Goal: Obtain resource: Obtain resource

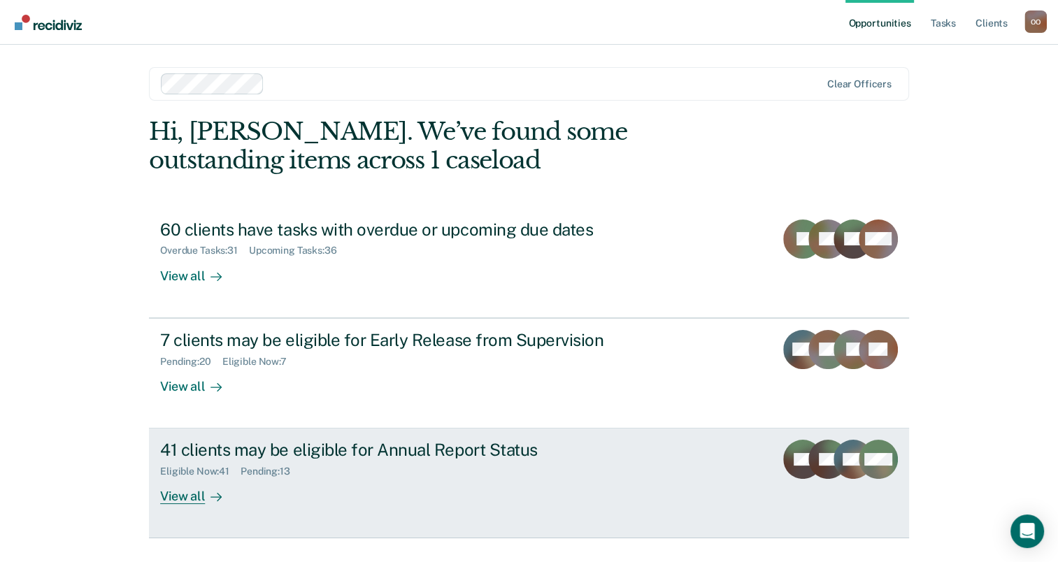
click at [211, 467] on div "Eligible Now : 41" at bounding box center [200, 472] width 80 height 12
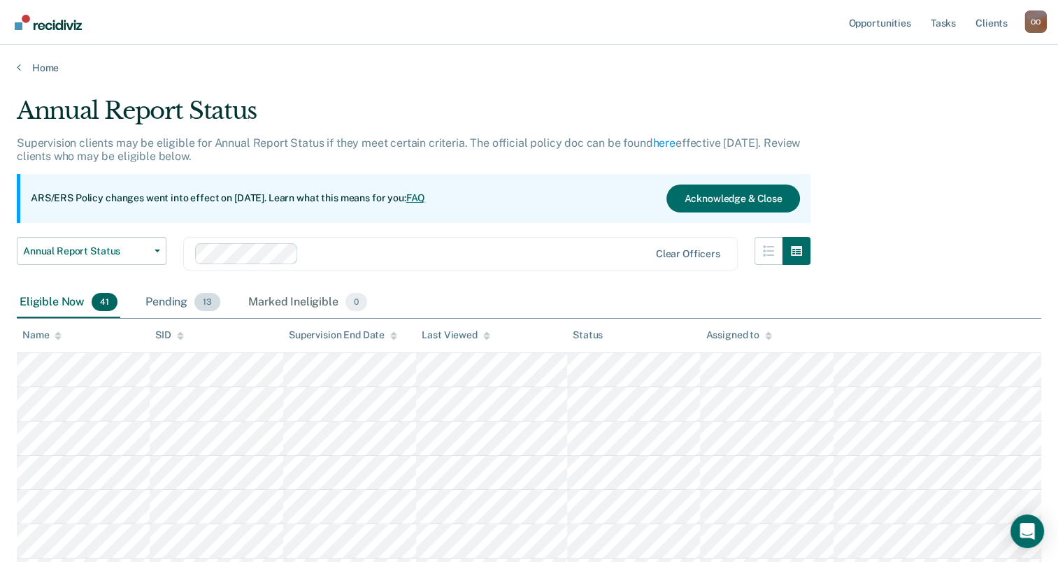
click at [159, 301] on div "Pending 13" at bounding box center [183, 302] width 80 height 31
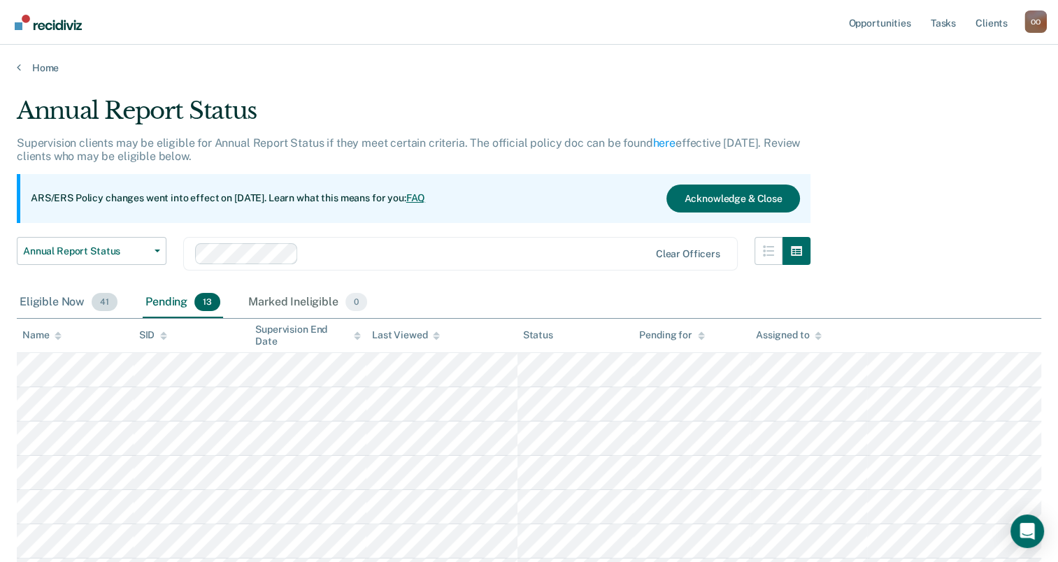
click at [48, 299] on div "Eligible Now 41" at bounding box center [68, 302] width 103 height 31
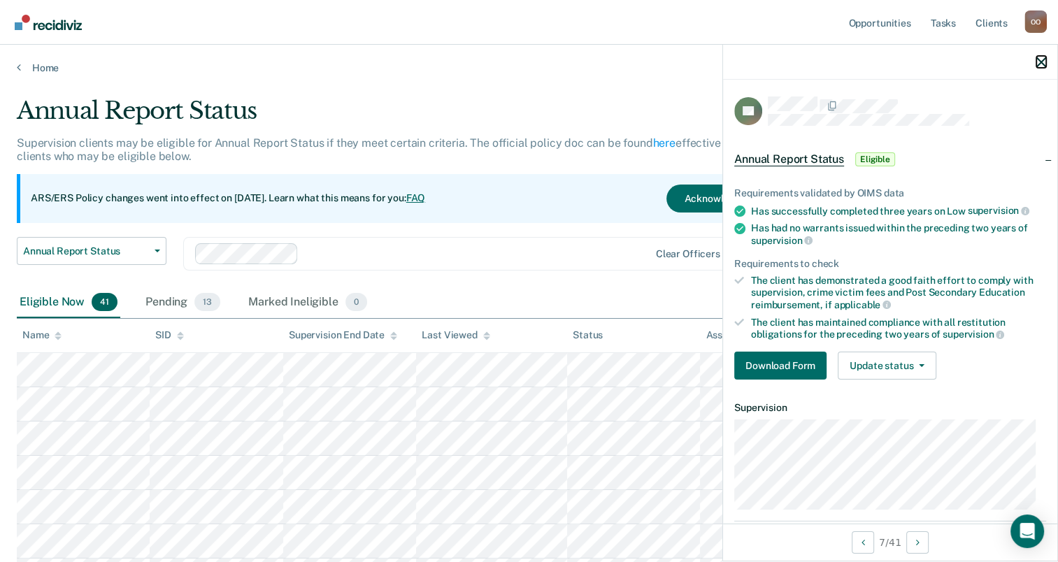
click at [1036, 64] on icon "button" at bounding box center [1041, 62] width 10 height 10
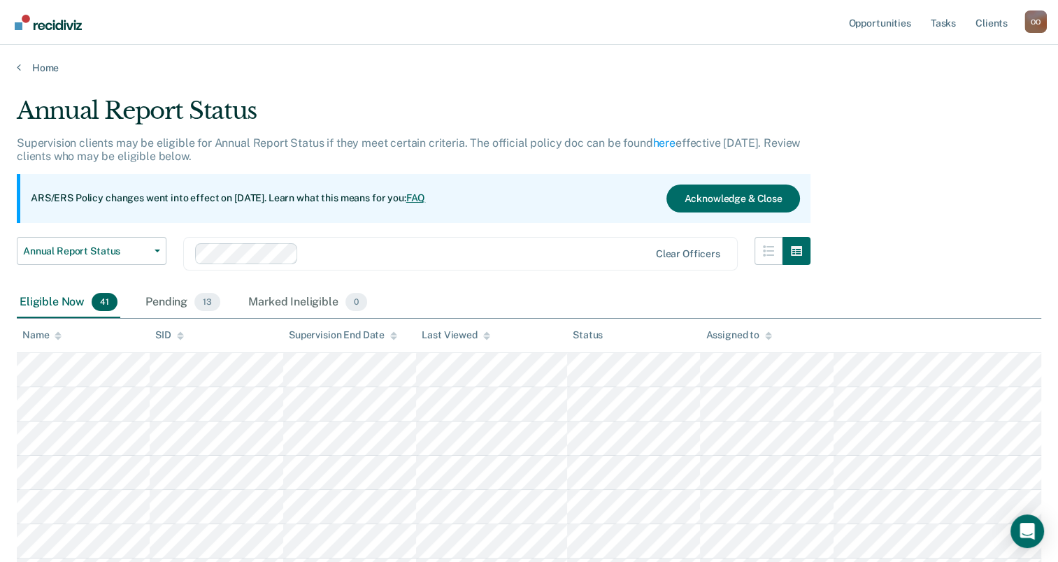
click at [576, 31] on nav "Opportunities Tasks Client s [PERSON_NAME] O O Profile How it works Log Out" at bounding box center [528, 22] width 1035 height 44
click at [1003, 24] on link "Client s" at bounding box center [992, 22] width 38 height 45
click at [159, 307] on div "Pending 13" at bounding box center [183, 302] width 80 height 31
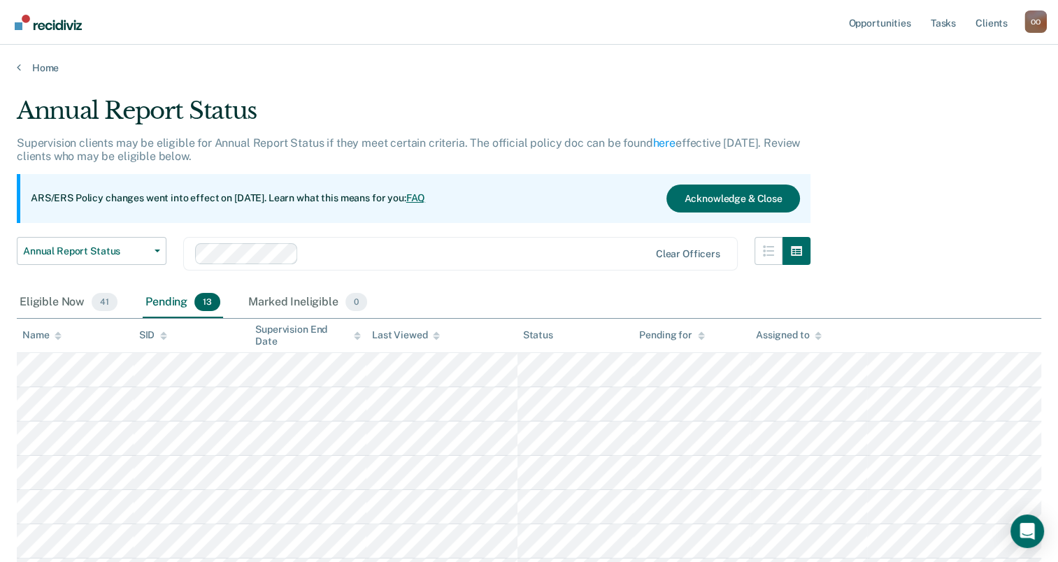
click at [150, 303] on div "Pending 13" at bounding box center [183, 302] width 80 height 31
click at [64, 308] on div "Eligible Now 41" at bounding box center [68, 302] width 103 height 31
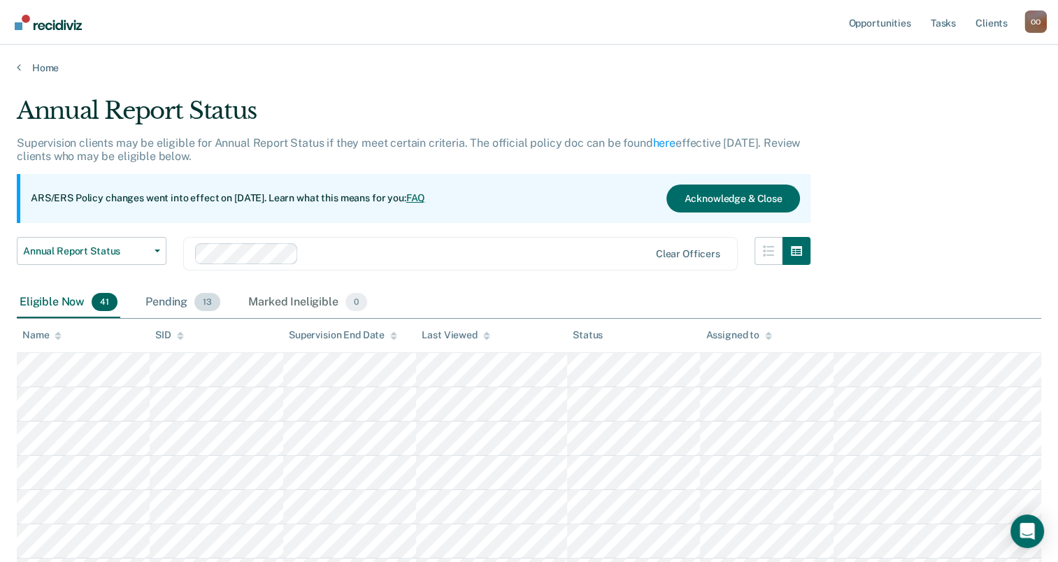
click at [154, 303] on div "Pending 13" at bounding box center [183, 302] width 80 height 31
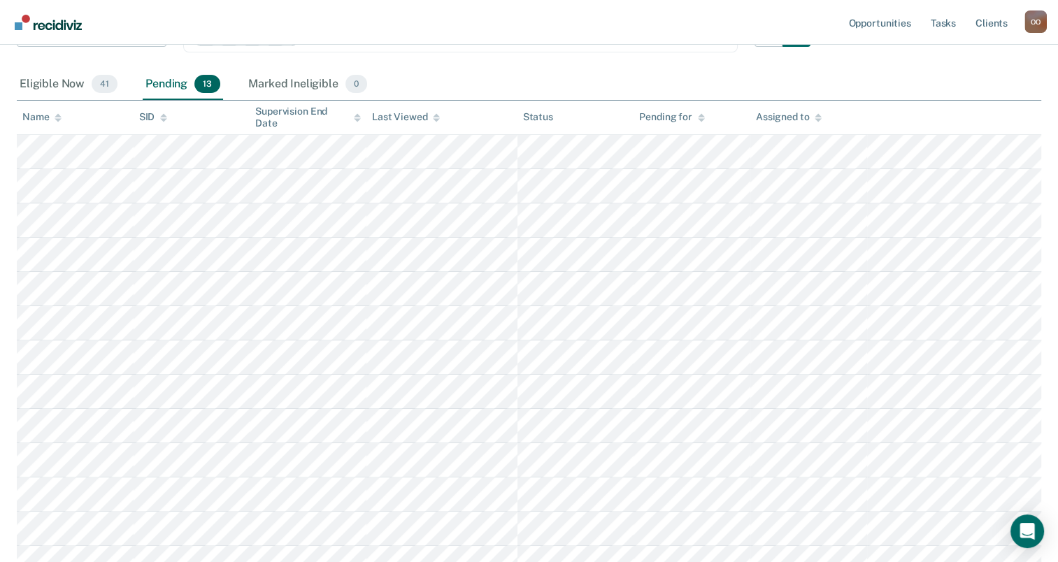
scroll to position [228, 0]
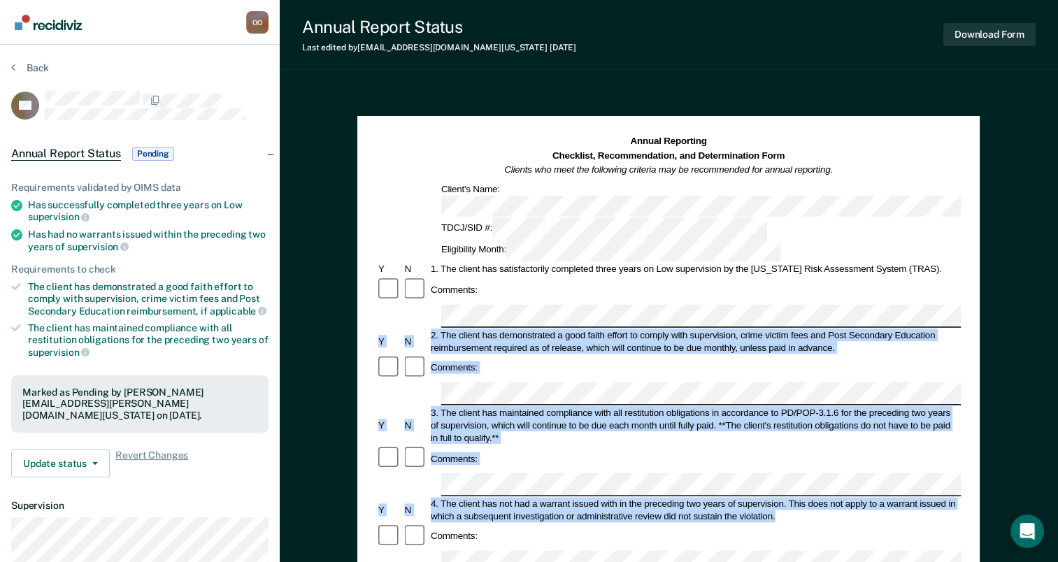
drag, startPoint x: 1056, startPoint y: 203, endPoint x: 1068, endPoint y: 315, distance: 111.7
click at [1058, 315] on html "Looks like you’re using Internet Explorer 11. For faster loading and a better e…" at bounding box center [529, 281] width 1058 height 562
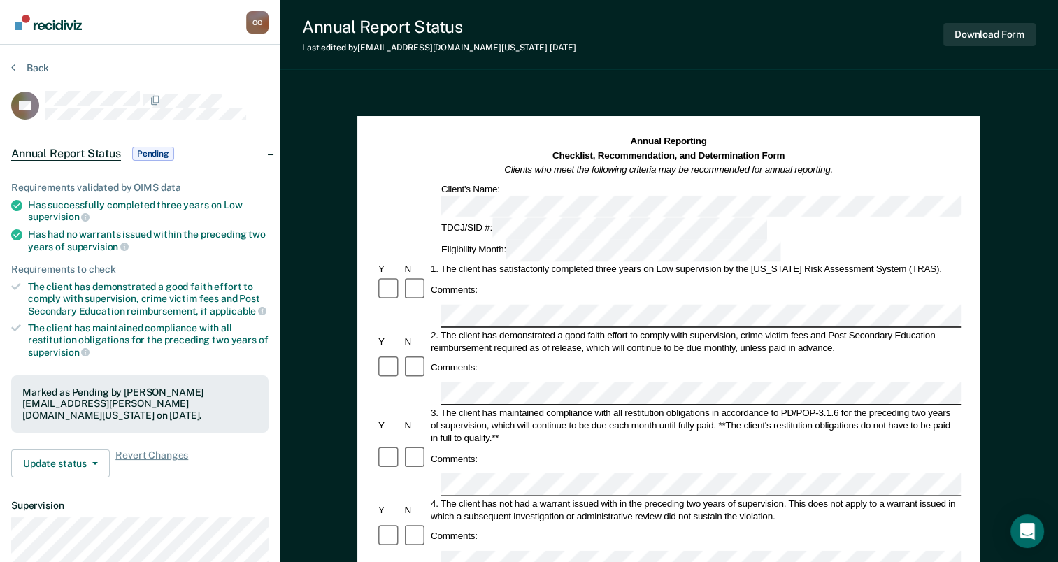
drag, startPoint x: 1068, startPoint y: 315, endPoint x: 1027, endPoint y: 153, distance: 166.5
click at [1027, 153] on div "Annual Reporting Checklist, Recommendation, and Determination Form Clients who …" at bounding box center [669, 561] width 778 height 949
click at [993, 36] on button "Download Form" at bounding box center [989, 34] width 92 height 23
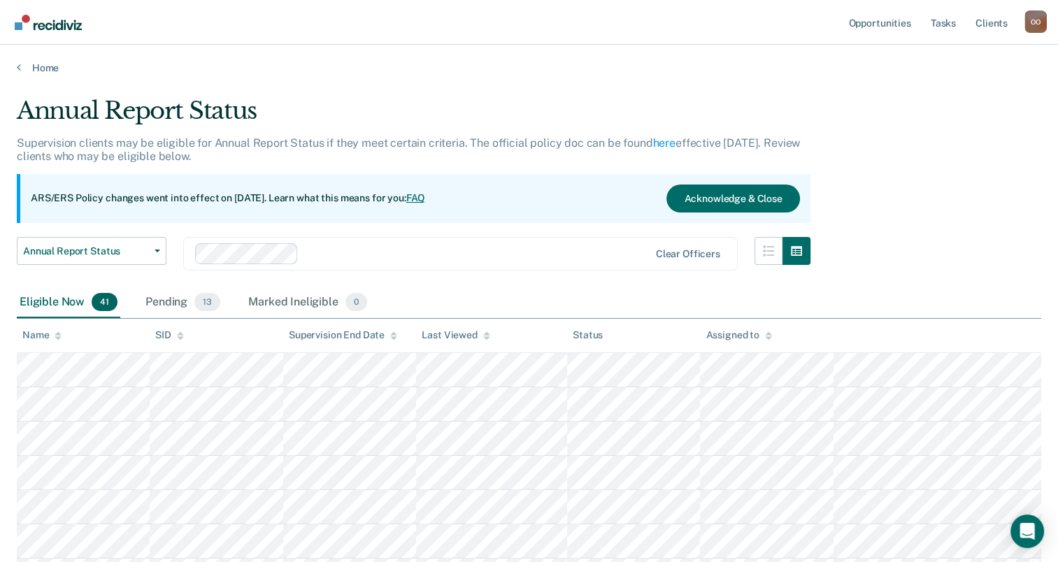
scroll to position [228, 0]
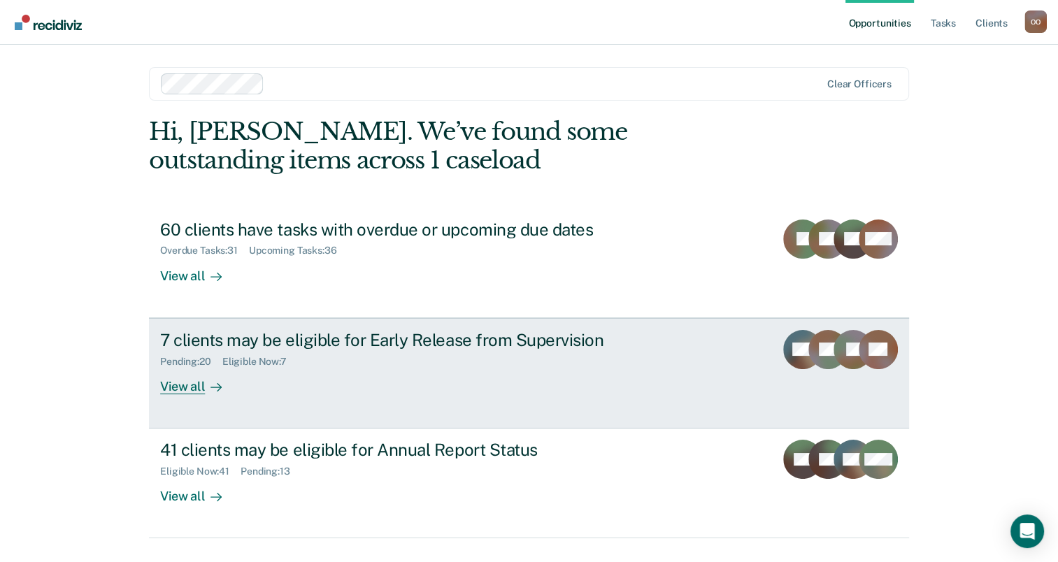
click at [282, 336] on div "7 clients may be eligible for Early Release from Supervision" at bounding box center [405, 340] width 491 height 20
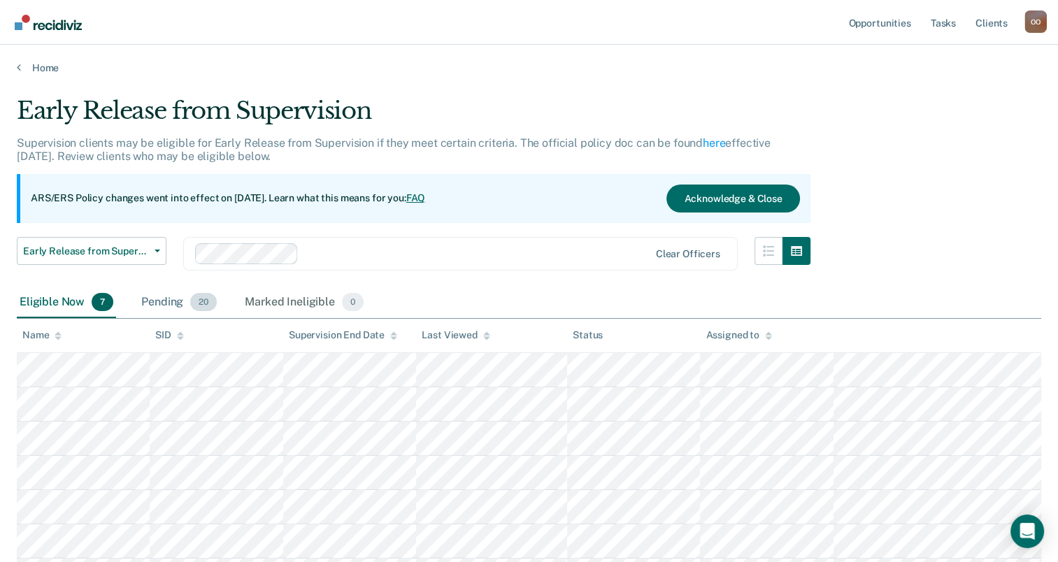
click at [170, 289] on div "Pending 20" at bounding box center [178, 302] width 81 height 31
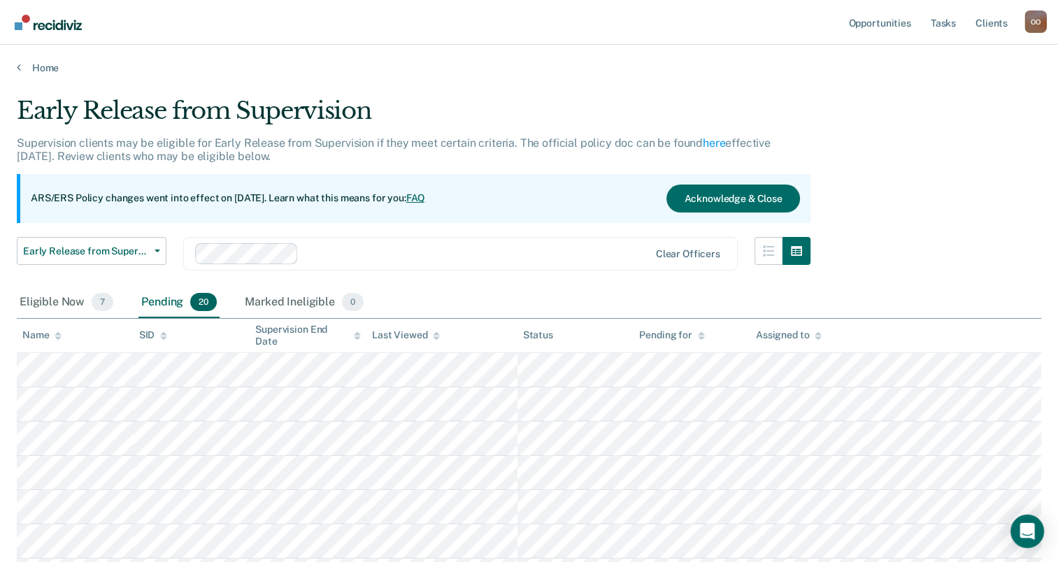
click at [167, 302] on div "Pending 20" at bounding box center [178, 302] width 81 height 31
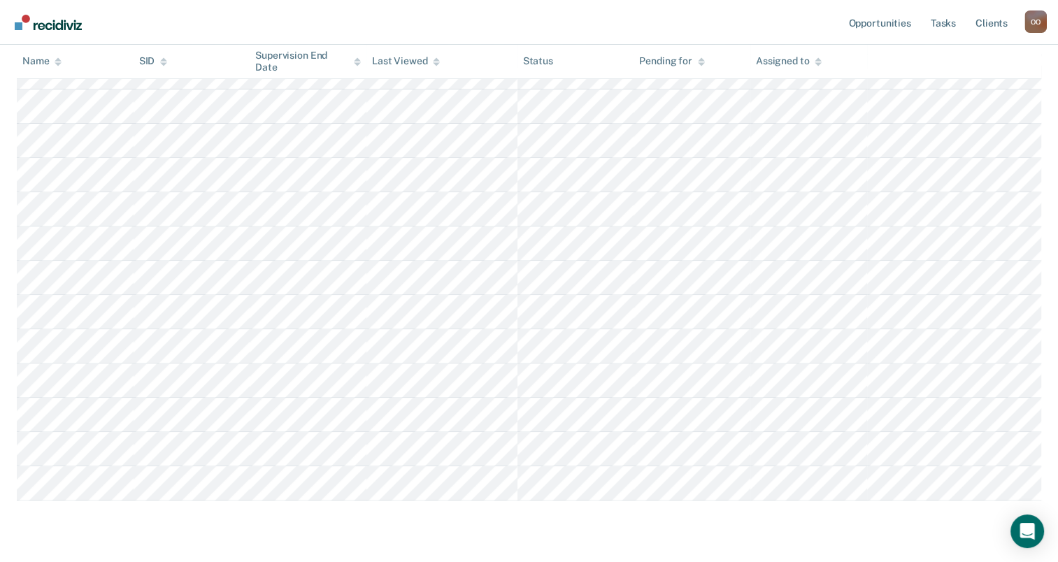
scroll to position [540, 0]
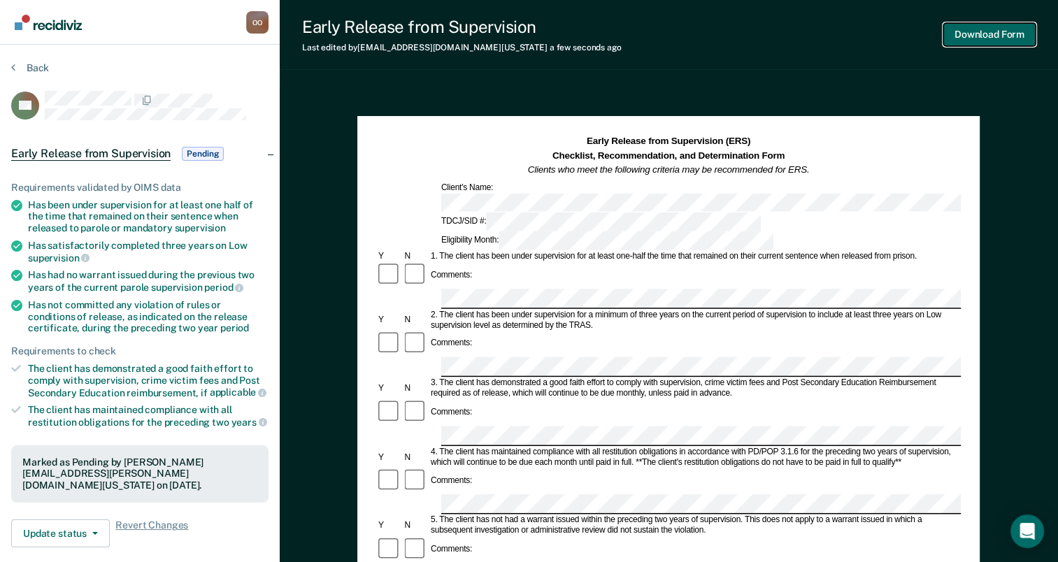
click at [984, 36] on button "Download Form" at bounding box center [989, 34] width 92 height 23
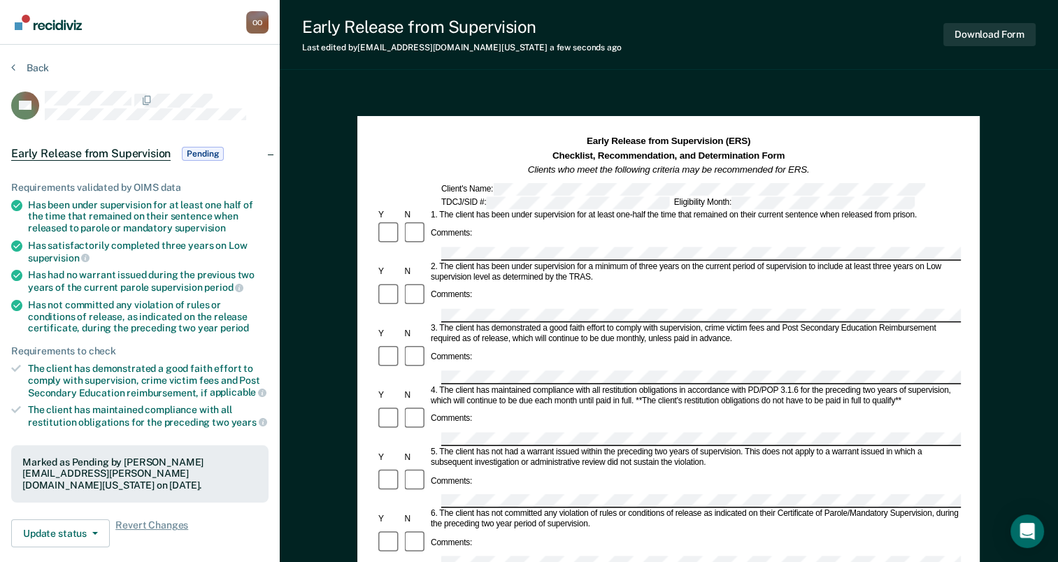
scroll to position [130, 0]
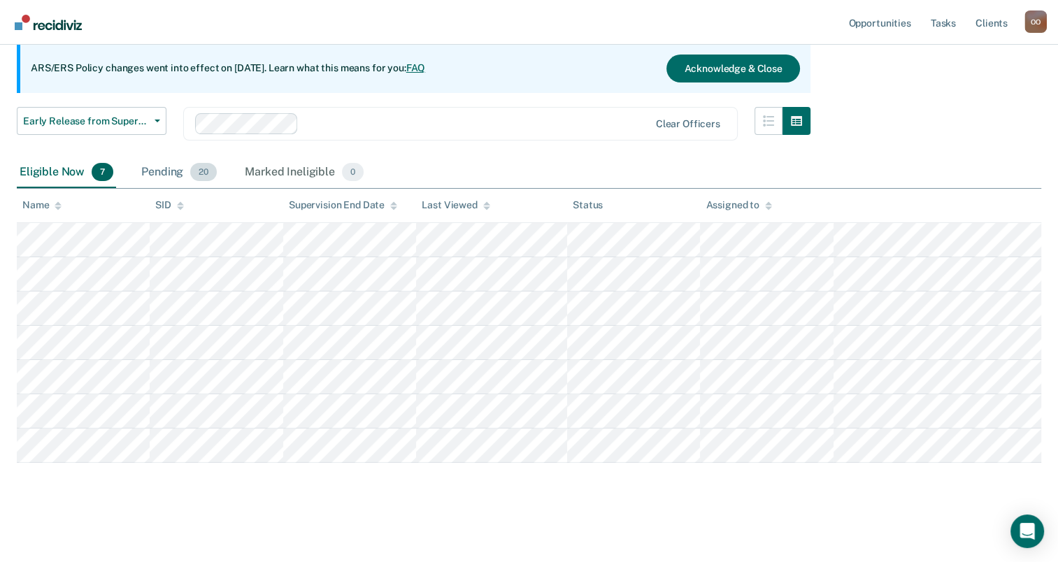
click at [168, 171] on div "Pending 20" at bounding box center [178, 172] width 81 height 31
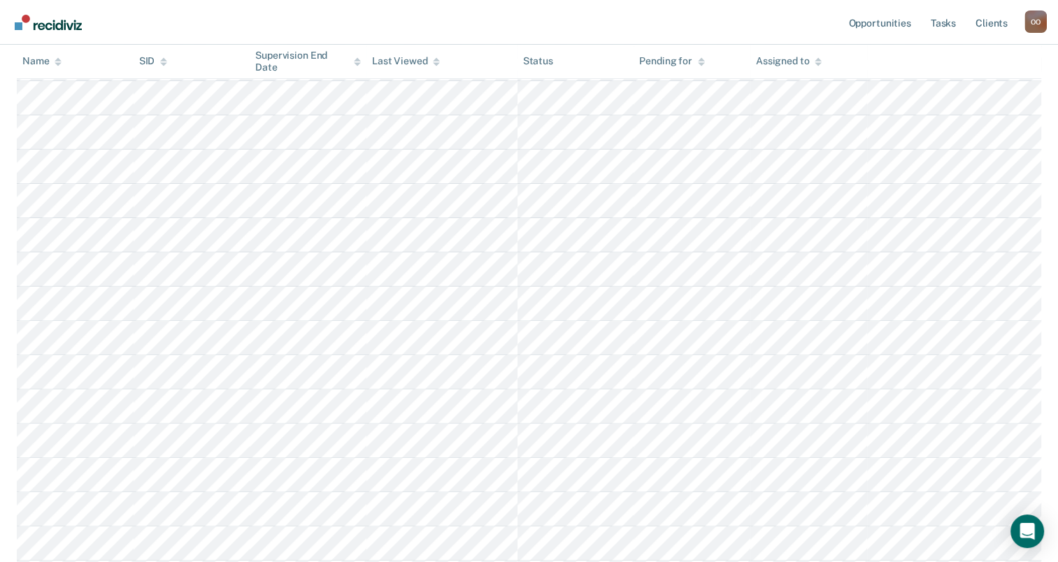
scroll to position [380, 0]
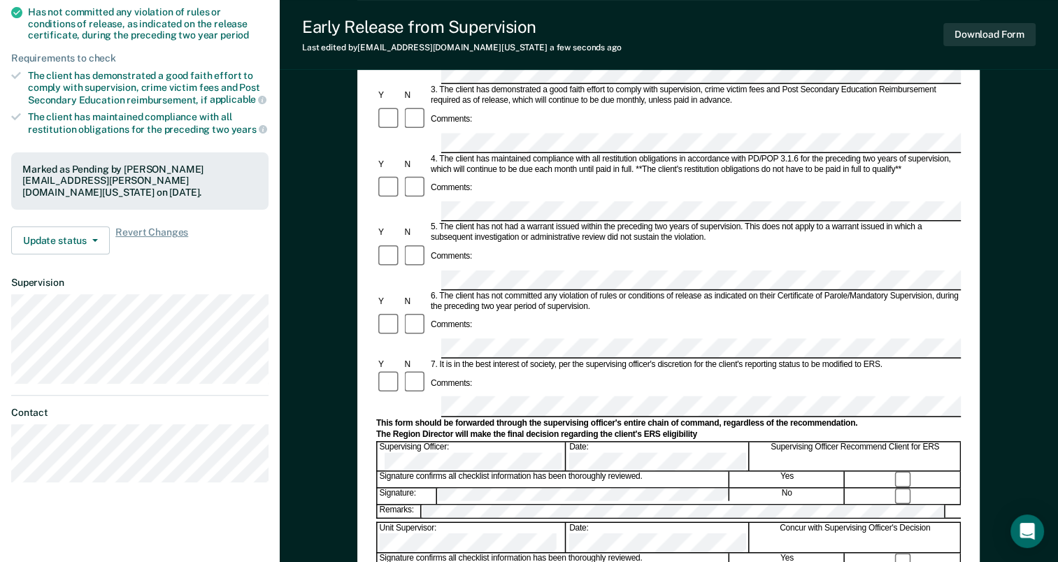
scroll to position [296, 0]
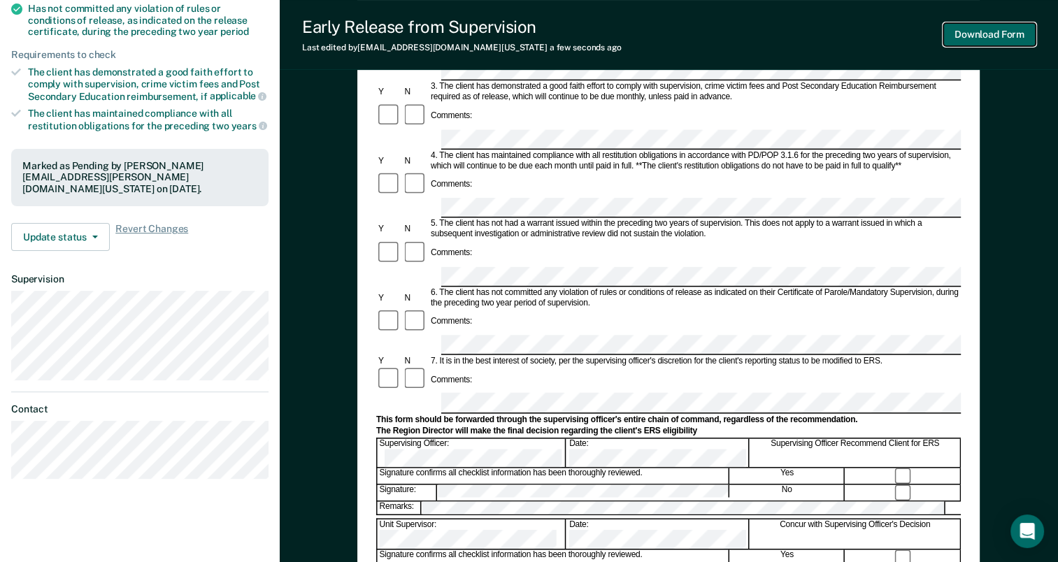
click at [996, 39] on button "Download Form" at bounding box center [989, 34] width 92 height 23
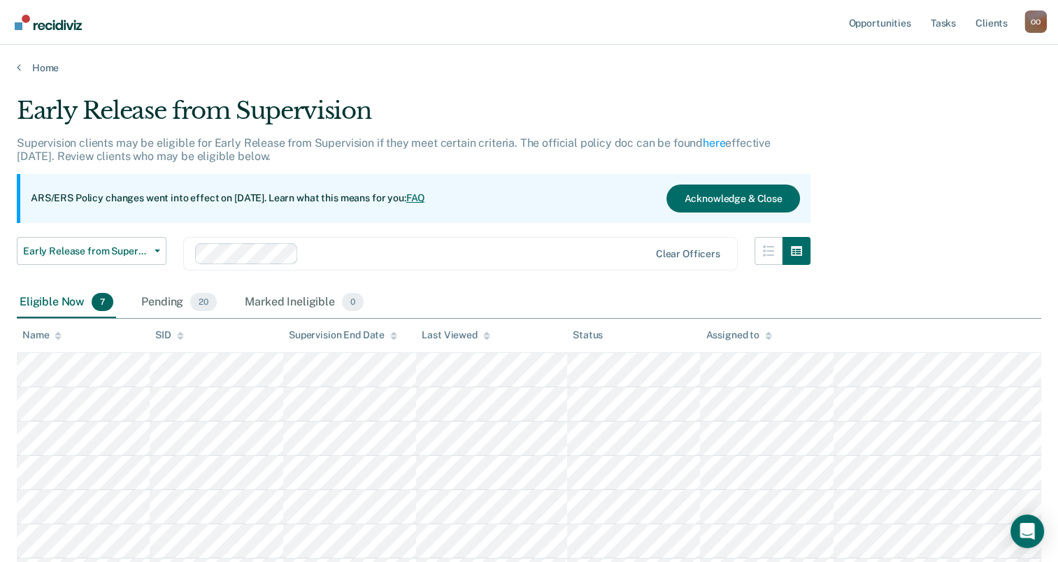
click at [52, 306] on div "Eligible Now 7" at bounding box center [66, 302] width 99 height 31
click at [168, 303] on div "Pending 20" at bounding box center [178, 302] width 81 height 31
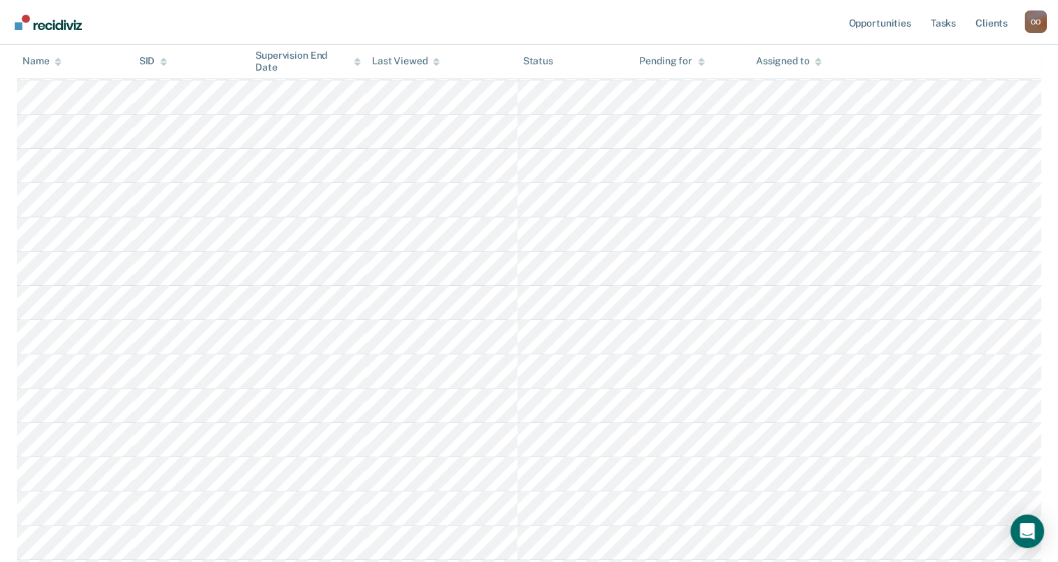
scroll to position [346, 0]
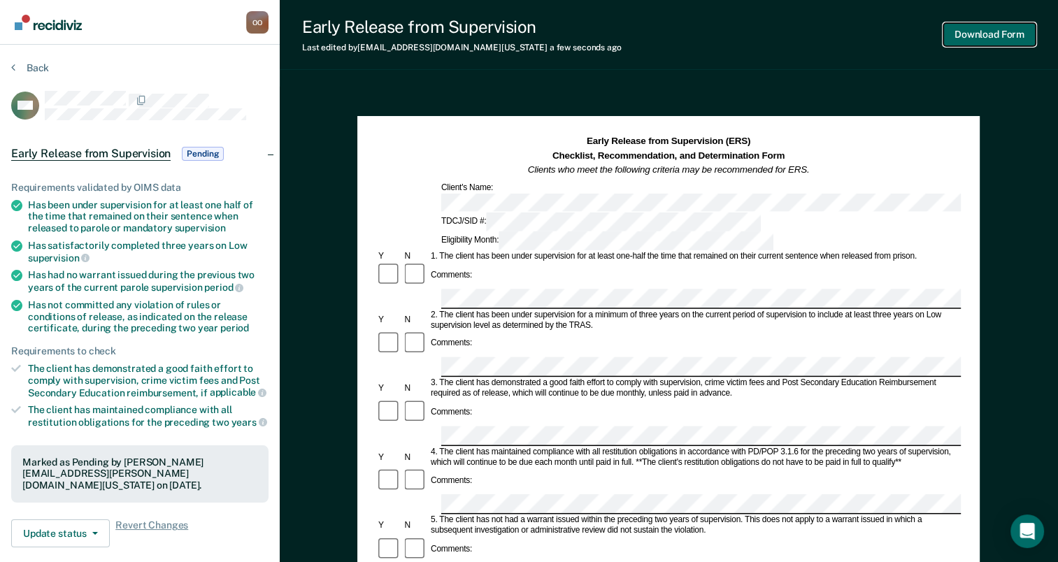
click at [984, 36] on button "Download Form" at bounding box center [989, 34] width 92 height 23
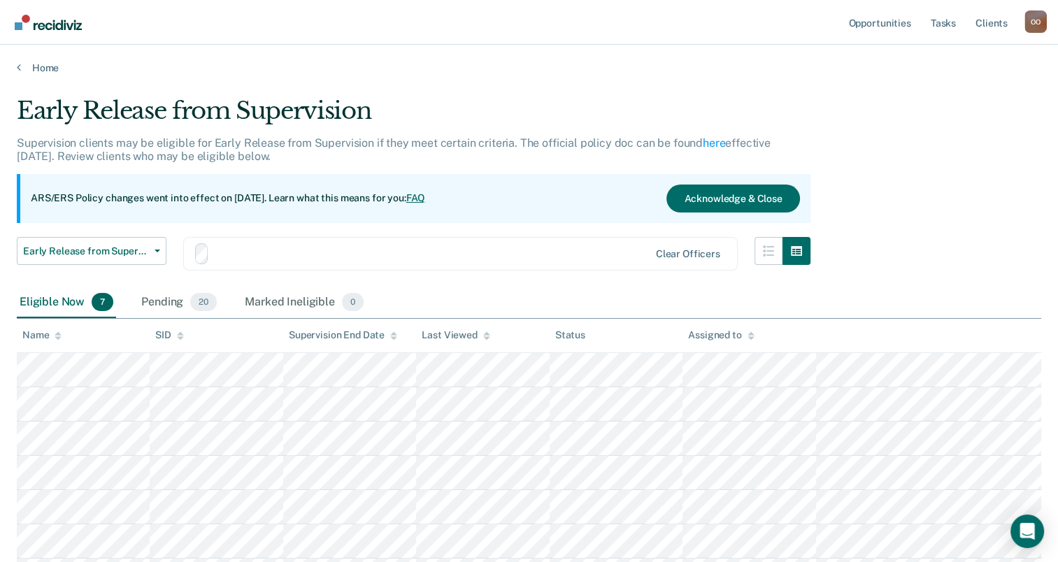
scroll to position [130, 0]
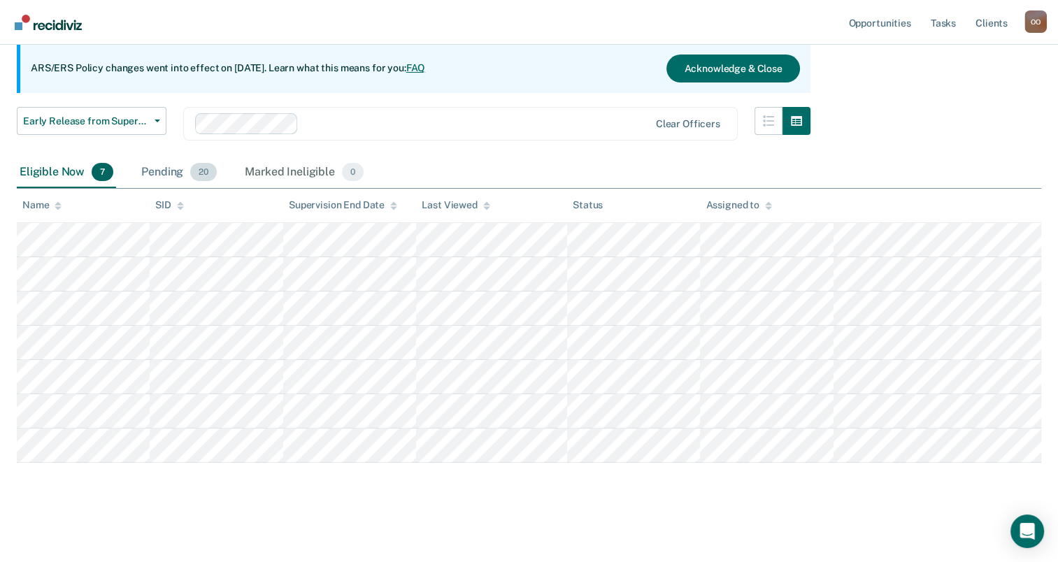
click at [179, 173] on div "Pending 20" at bounding box center [178, 172] width 81 height 31
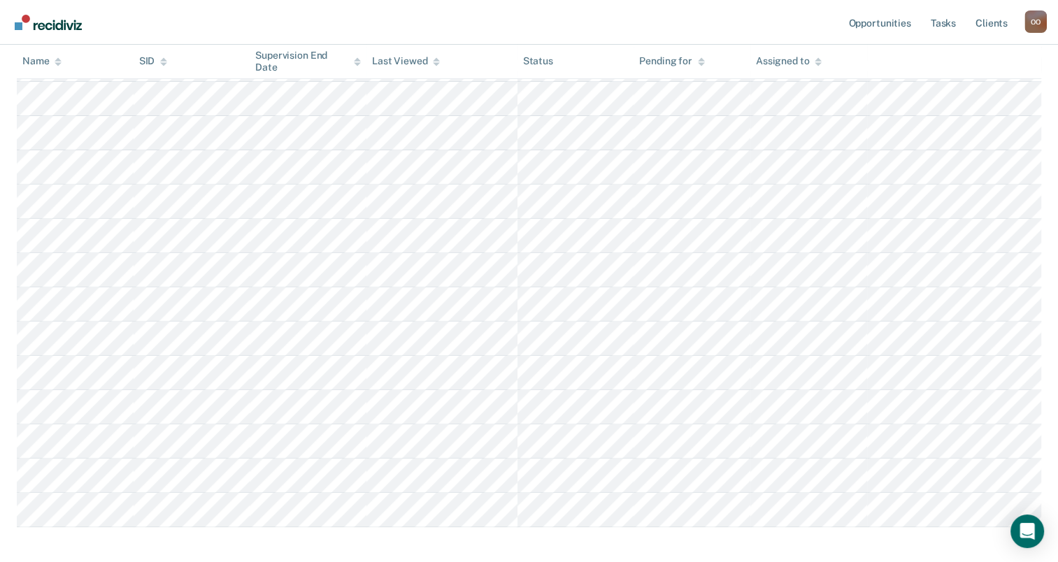
scroll to position [512, 0]
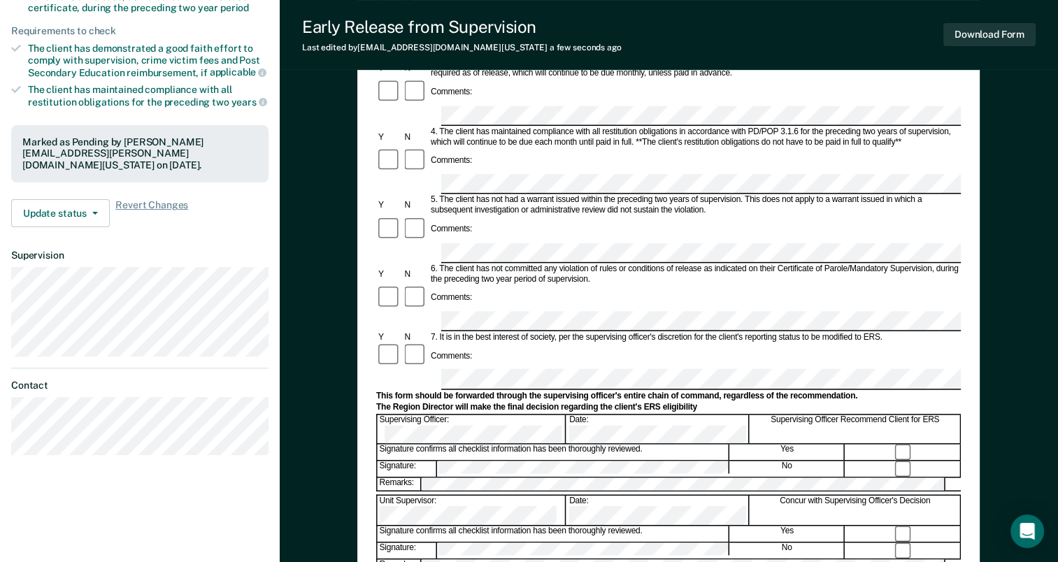
scroll to position [342, 0]
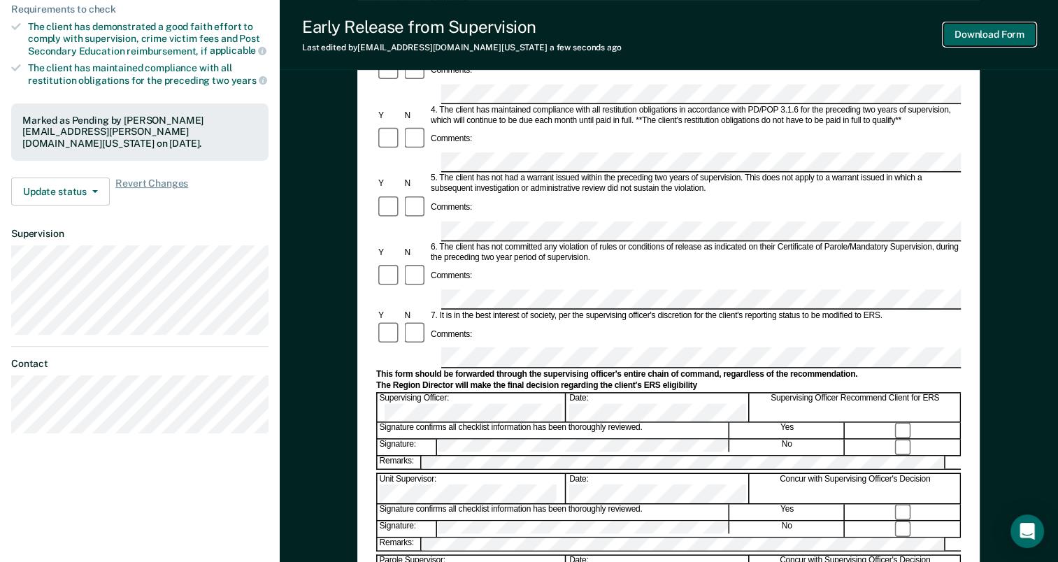
click at [964, 38] on button "Download Form" at bounding box center [989, 34] width 92 height 23
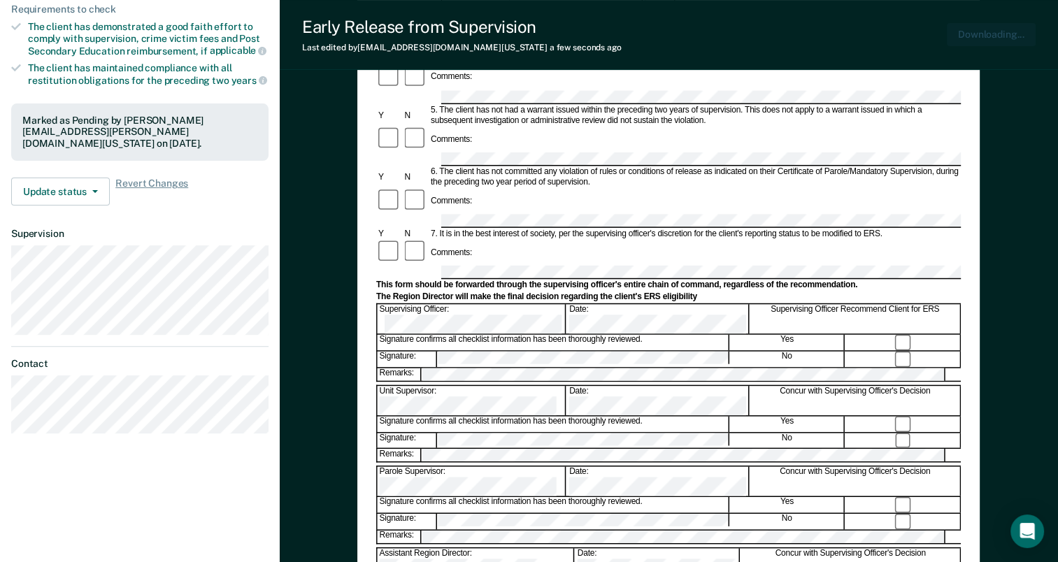
scroll to position [0, 0]
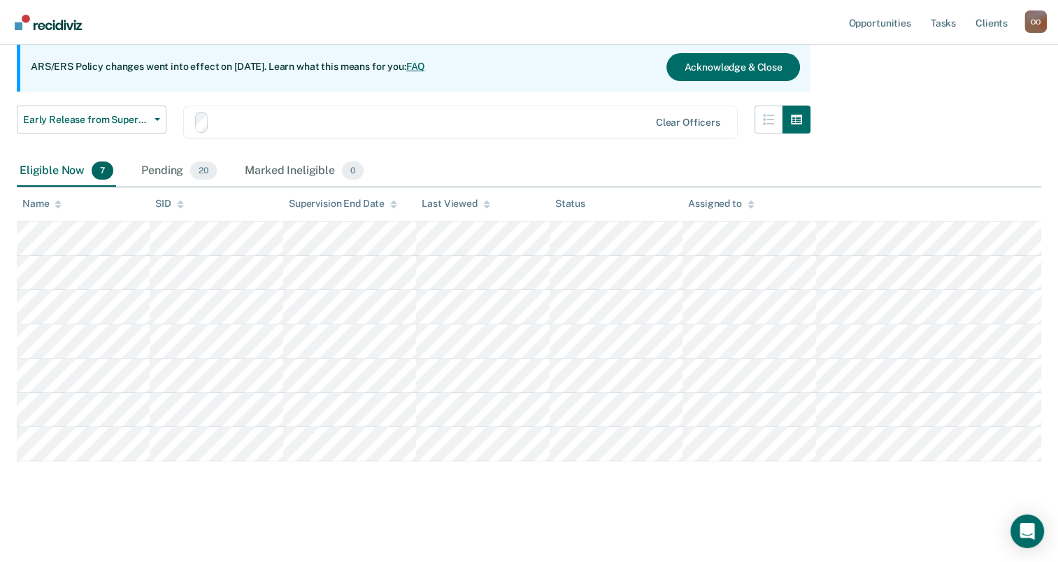
scroll to position [130, 0]
